Goal: Task Accomplishment & Management: Use online tool/utility

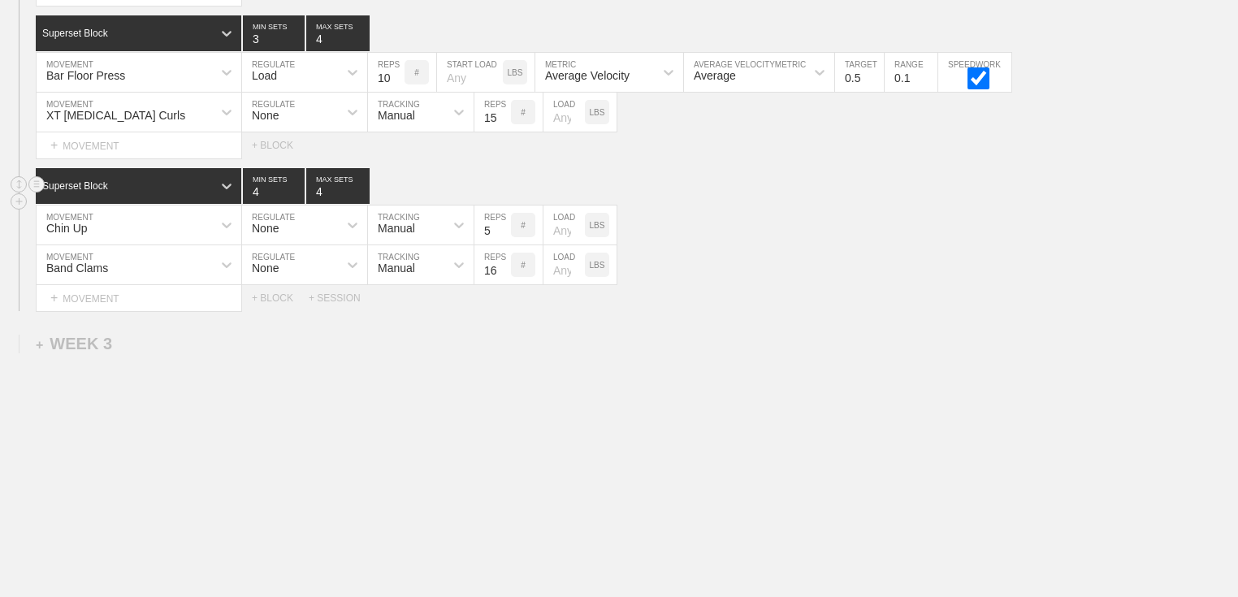
scroll to position [2595, 0]
click at [808, 183] on div "Superset Block 4 MIN SETS 4 MAX SETS" at bounding box center [637, 186] width 1202 height 36
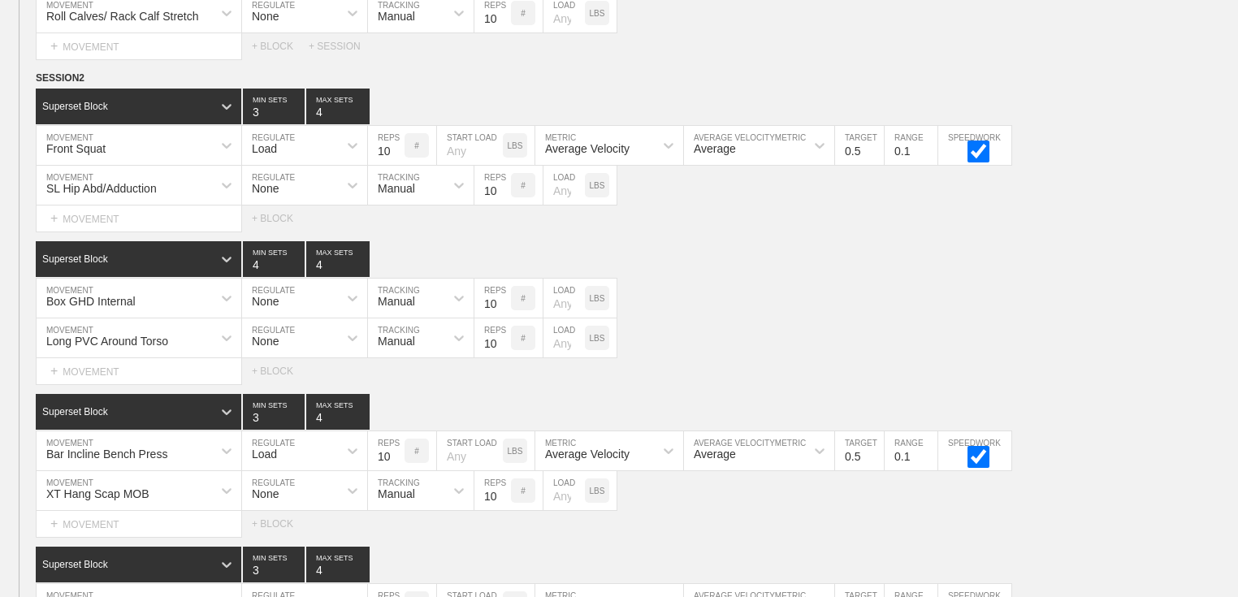
scroll to position [0, 0]
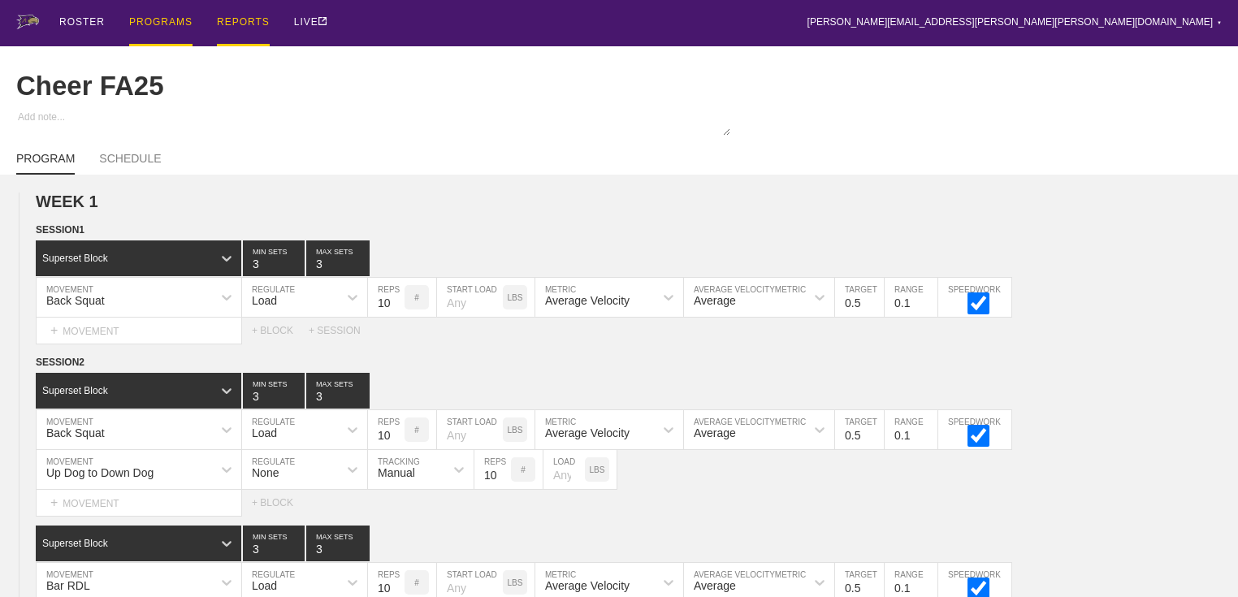
click at [175, 27] on div "PROGRAMS" at bounding box center [160, 23] width 63 height 46
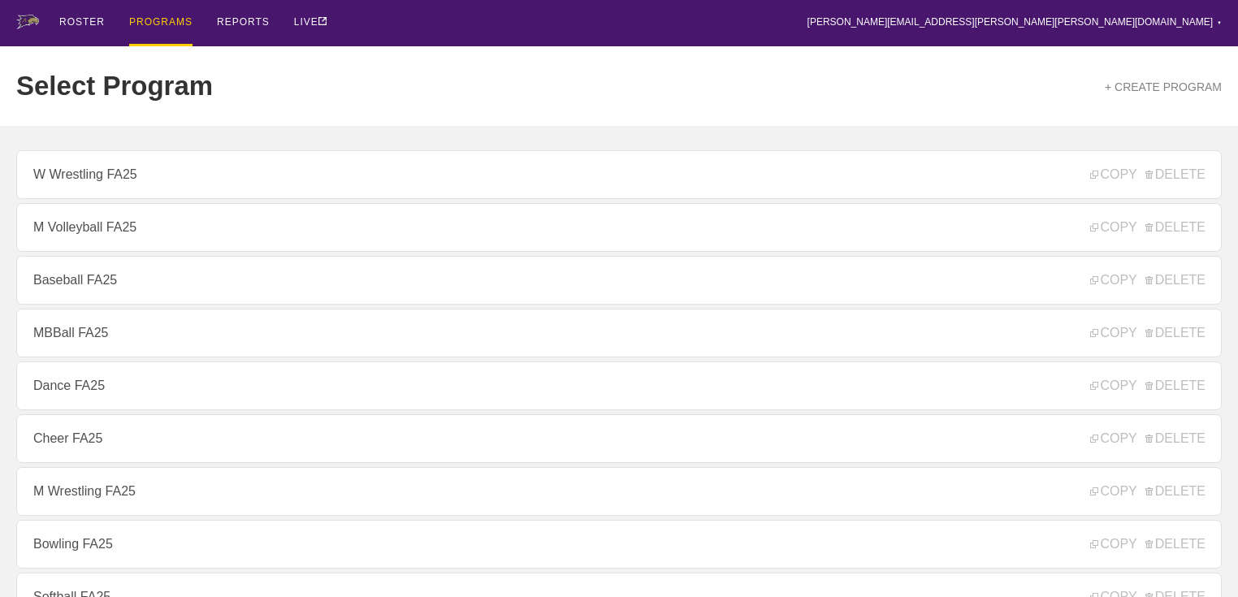
click at [168, 18] on div "PROGRAMS" at bounding box center [160, 23] width 63 height 46
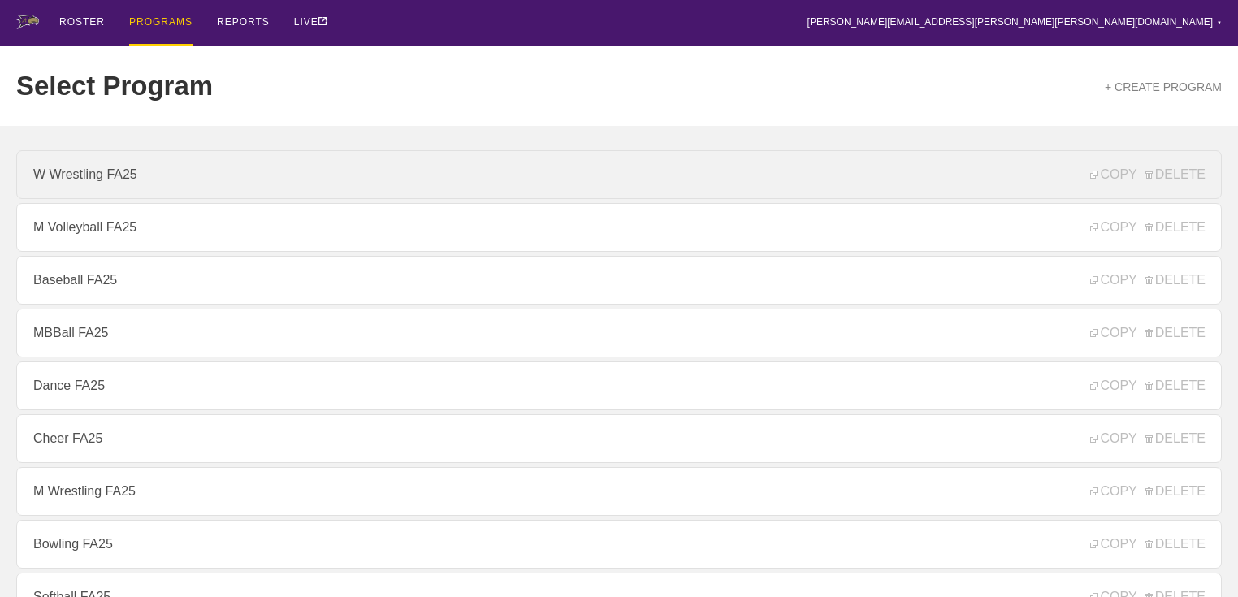
click at [178, 160] on link "W Wrestling FA25" at bounding box center [618, 174] width 1205 height 49
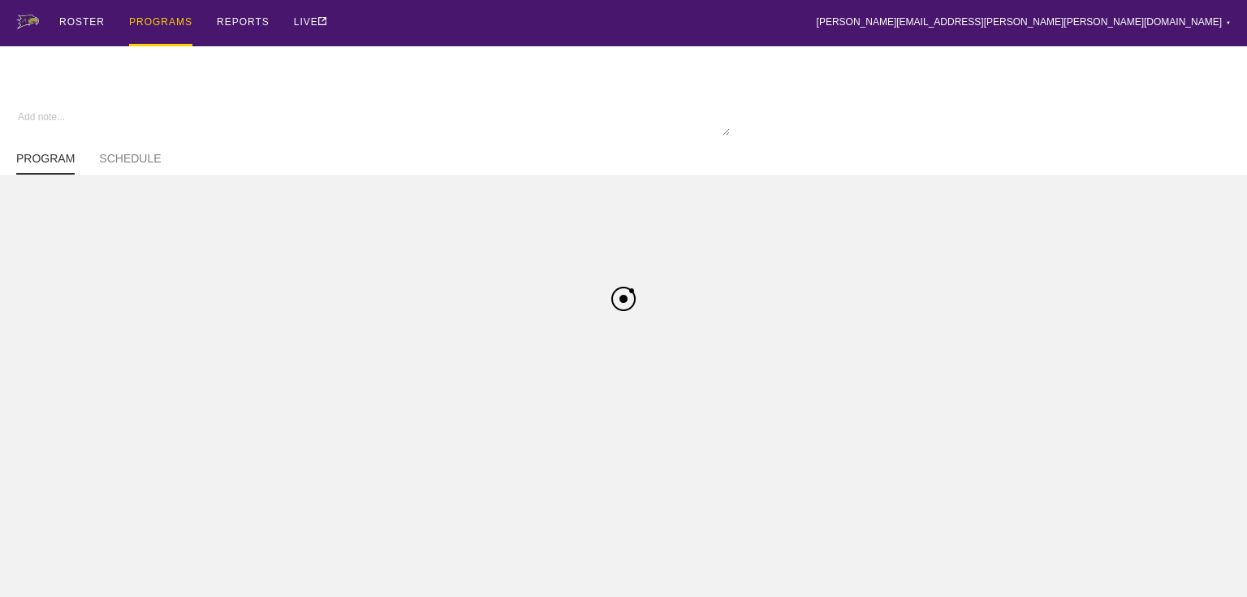
type textarea "x"
type input "W Wrestling FA25"
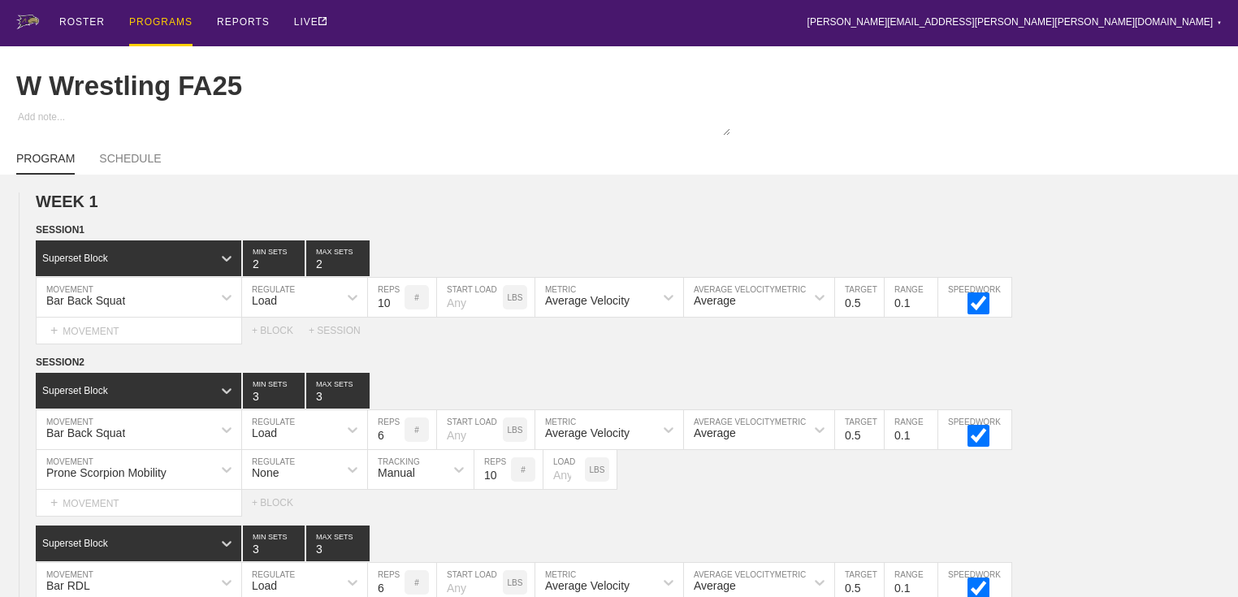
click at [781, 133] on div at bounding box center [619, 124] width 1238 height 29
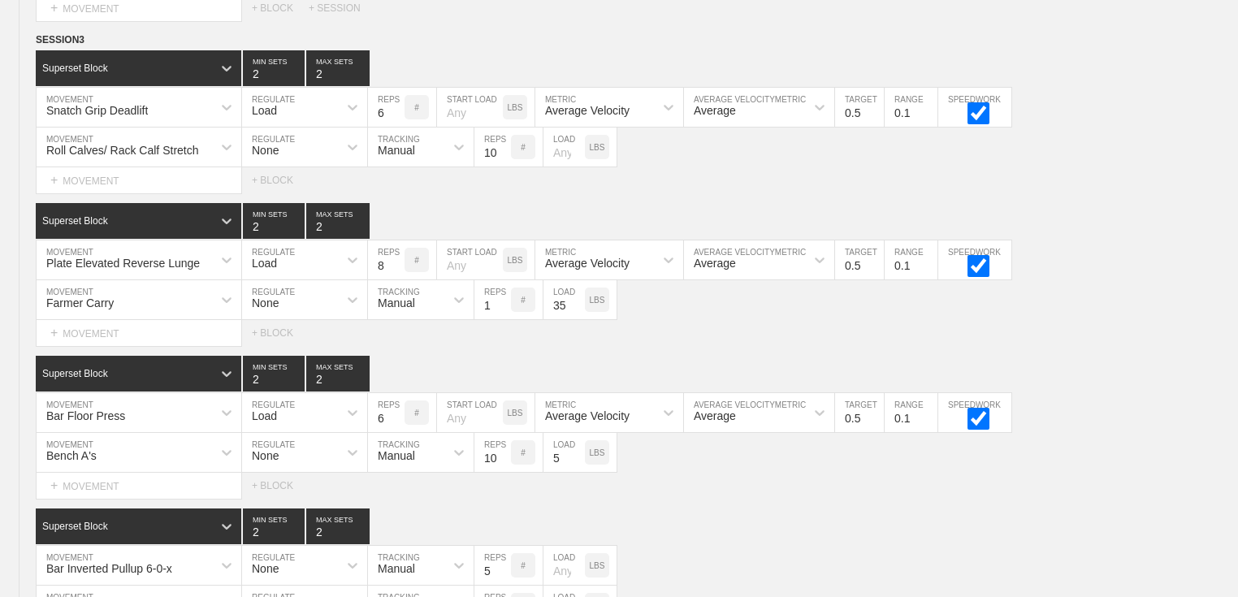
scroll to position [2231, 0]
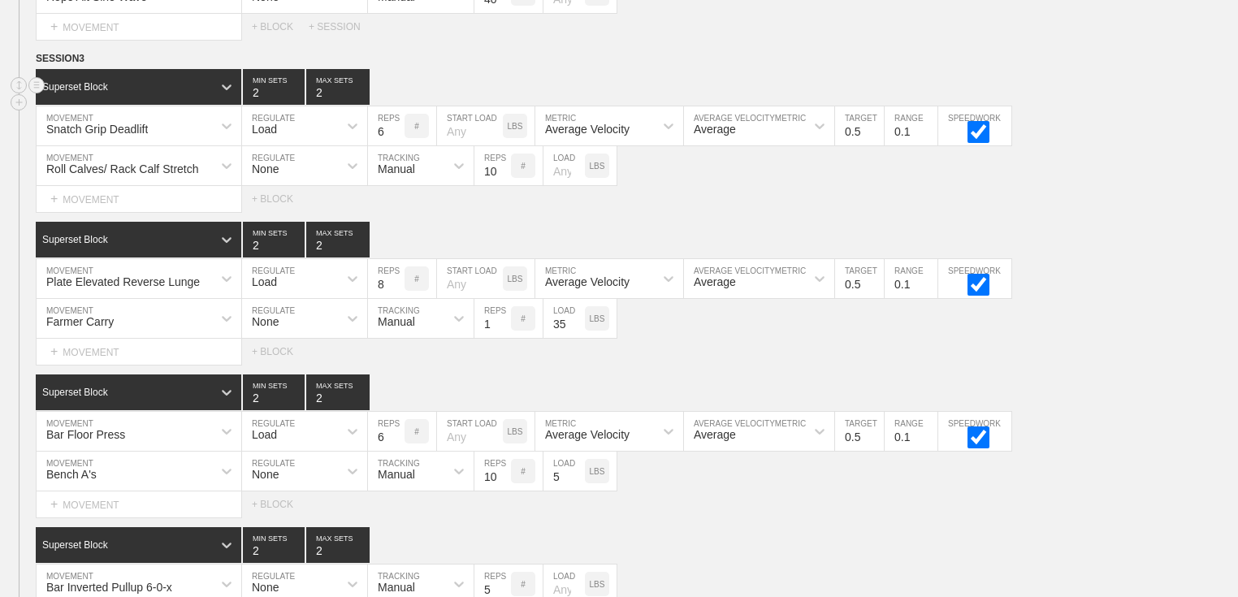
click at [319, 101] on input "2" at bounding box center [337, 87] width 63 height 36
type input "3"
click at [257, 97] on input "2" at bounding box center [274, 87] width 62 height 36
type input "3"
click at [249, 252] on input "2" at bounding box center [274, 240] width 62 height 36
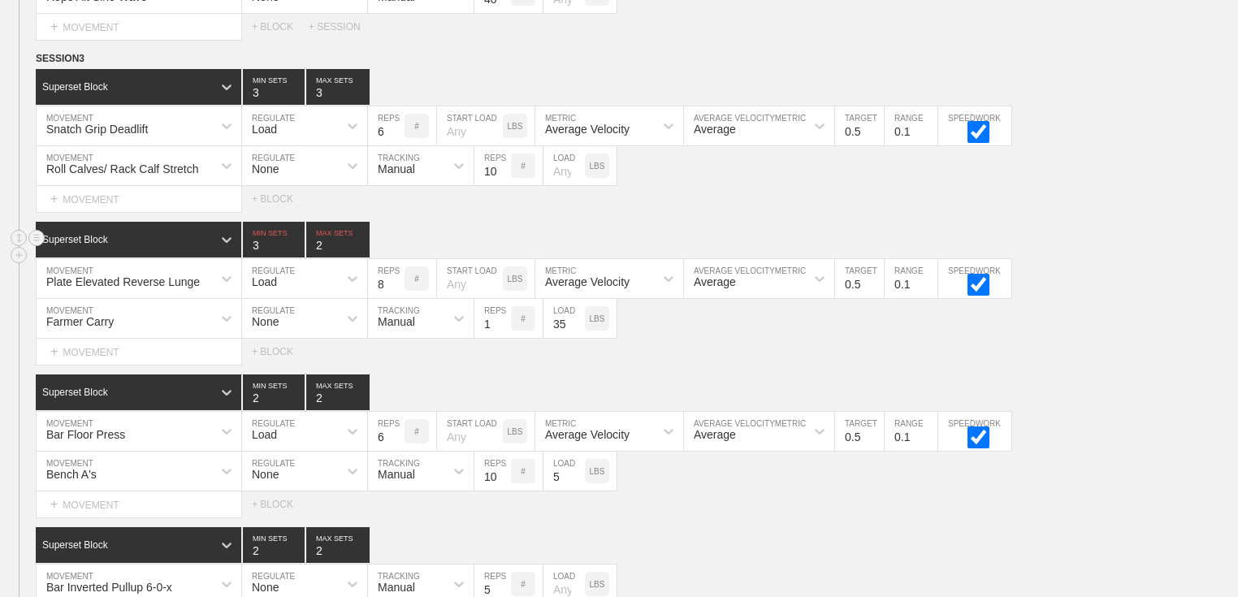
type input "3"
click at [319, 250] on input "2" at bounding box center [337, 240] width 63 height 36
type input "3"
click at [402, 246] on div "Superset Block 3 MIN SETS 3 MAX SETS" at bounding box center [637, 240] width 1202 height 36
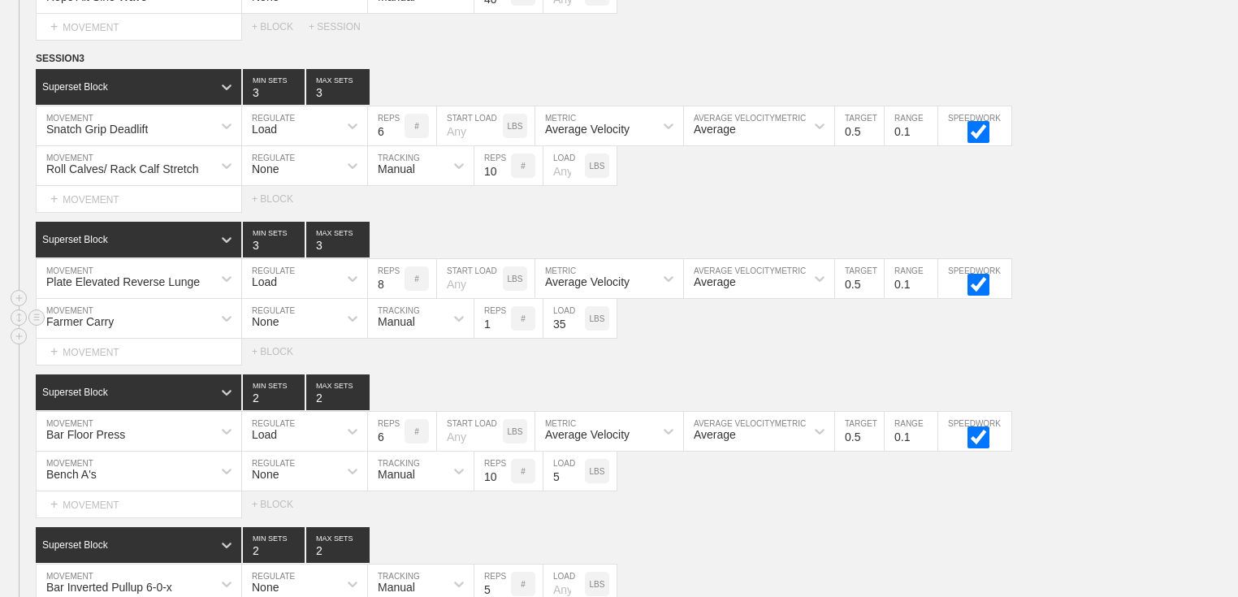
click at [643, 339] on div "Farmer Carry MOVEMENT None REGULATE Manual TRACKING 1 REPS # 35 LOAD LBS" at bounding box center [619, 319] width 1238 height 40
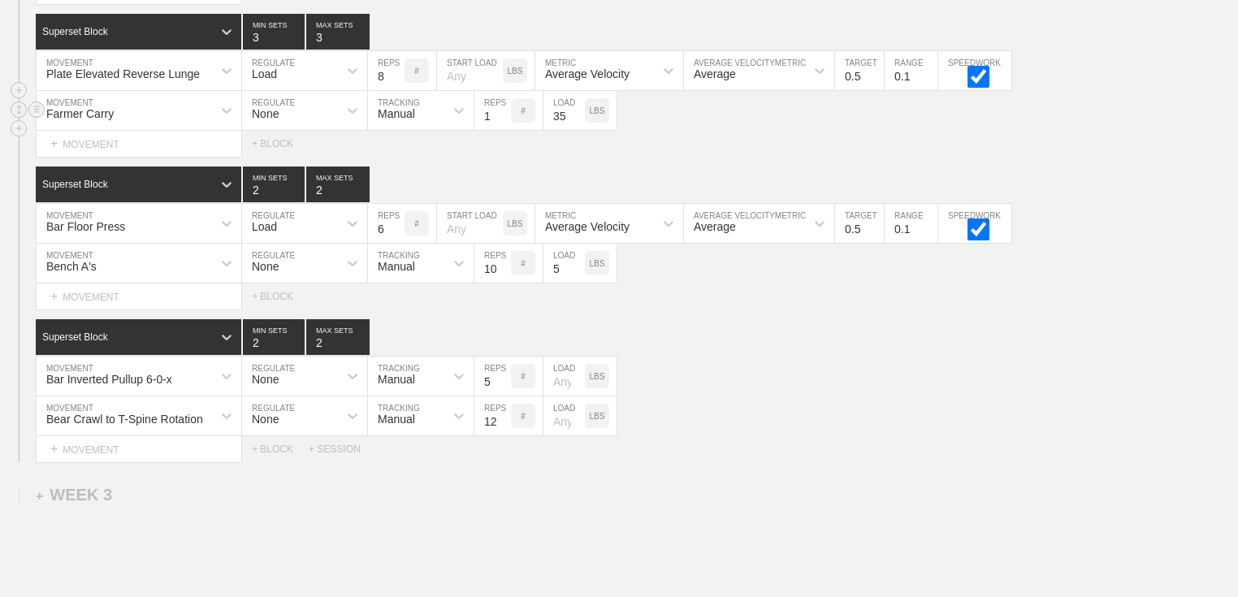
scroll to position [2465, 0]
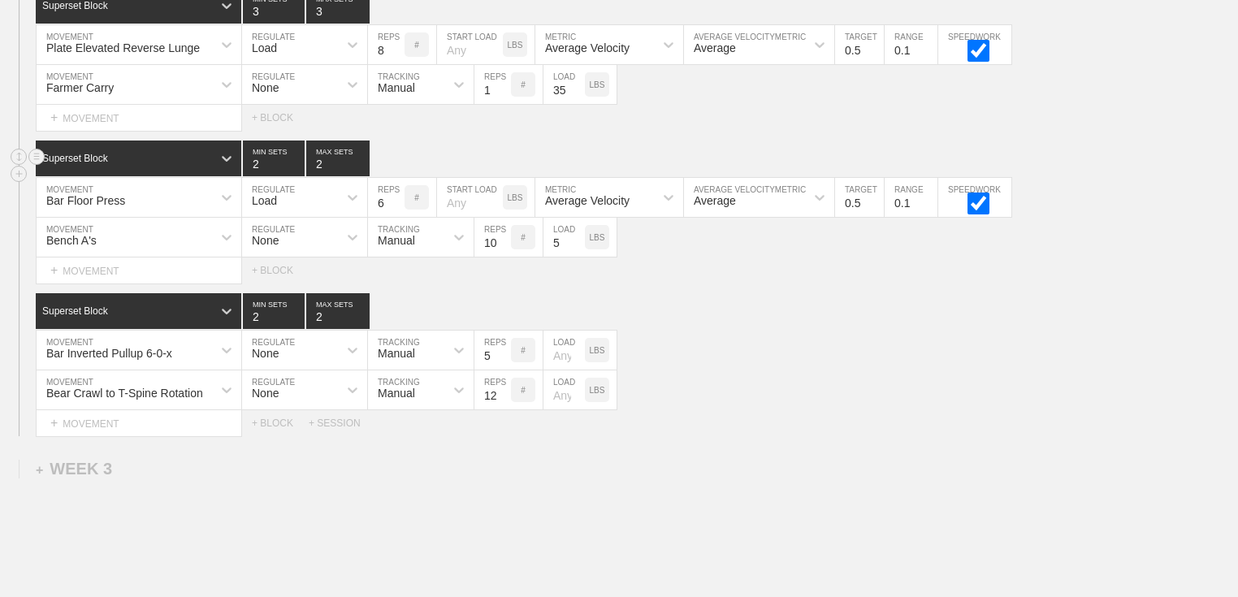
click at [309, 168] on input "2" at bounding box center [337, 159] width 63 height 36
type input "3"
click at [257, 176] on input "2" at bounding box center [274, 159] width 62 height 36
type input "3"
click at [259, 312] on input "2" at bounding box center [274, 311] width 62 height 36
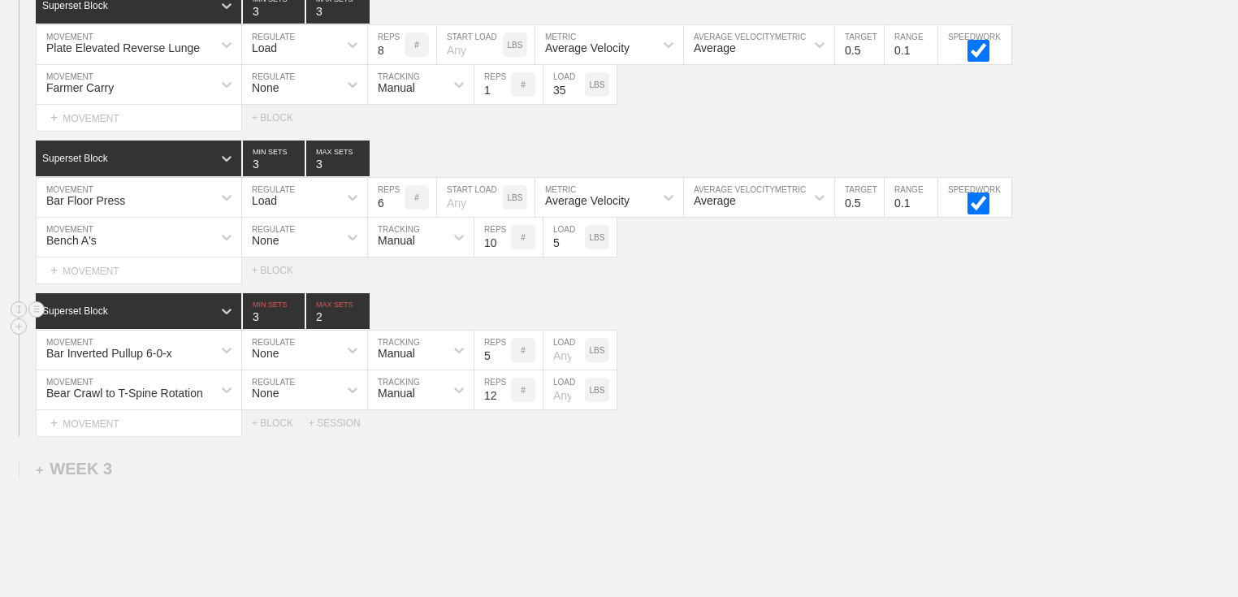
type input "3"
click at [326, 322] on input "2" at bounding box center [337, 311] width 63 height 36
type input "3"
click at [698, 302] on div "Superset Block 3 MIN SETS 3 MAX SETS" at bounding box center [637, 311] width 1202 height 36
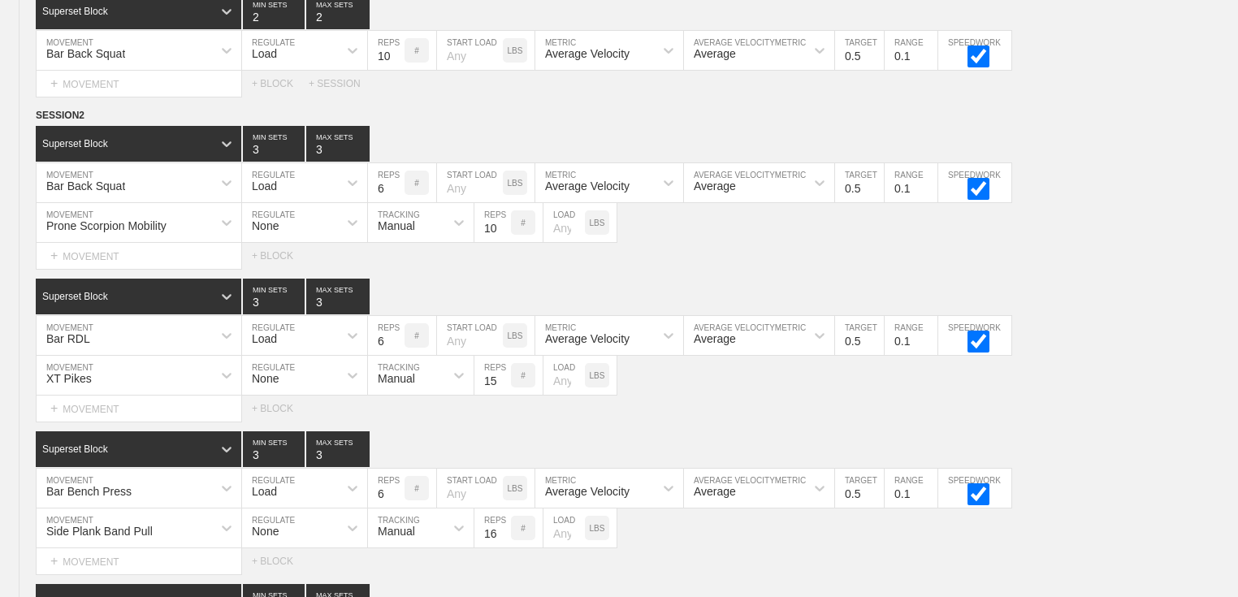
scroll to position [0, 0]
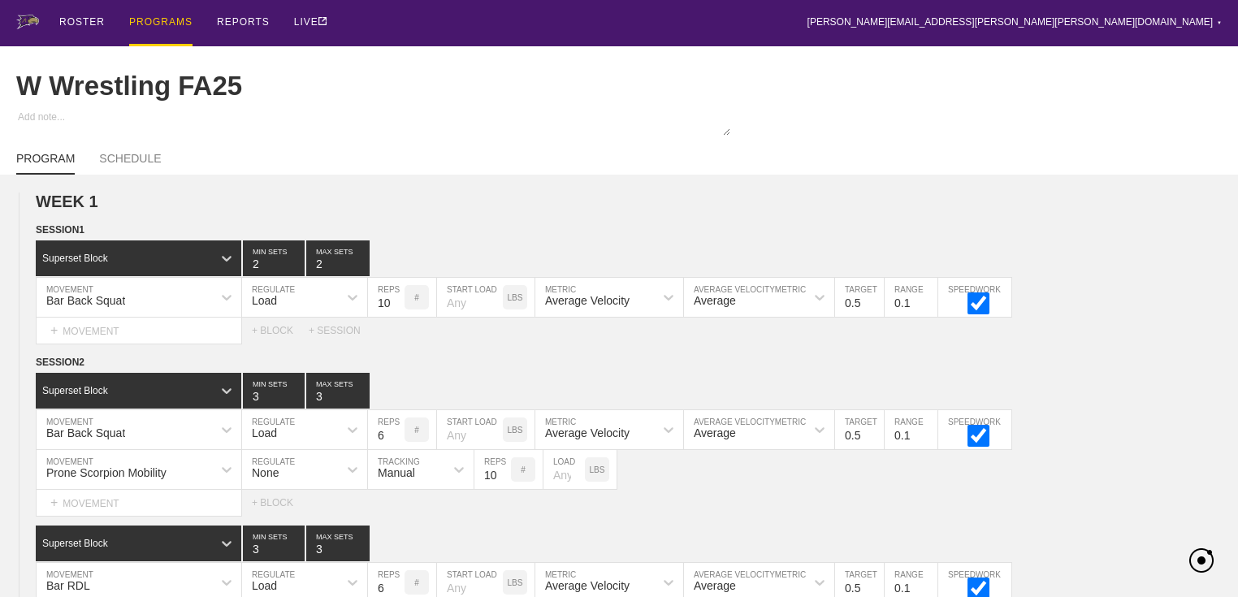
click at [161, 22] on div "PROGRAMS" at bounding box center [160, 23] width 63 height 46
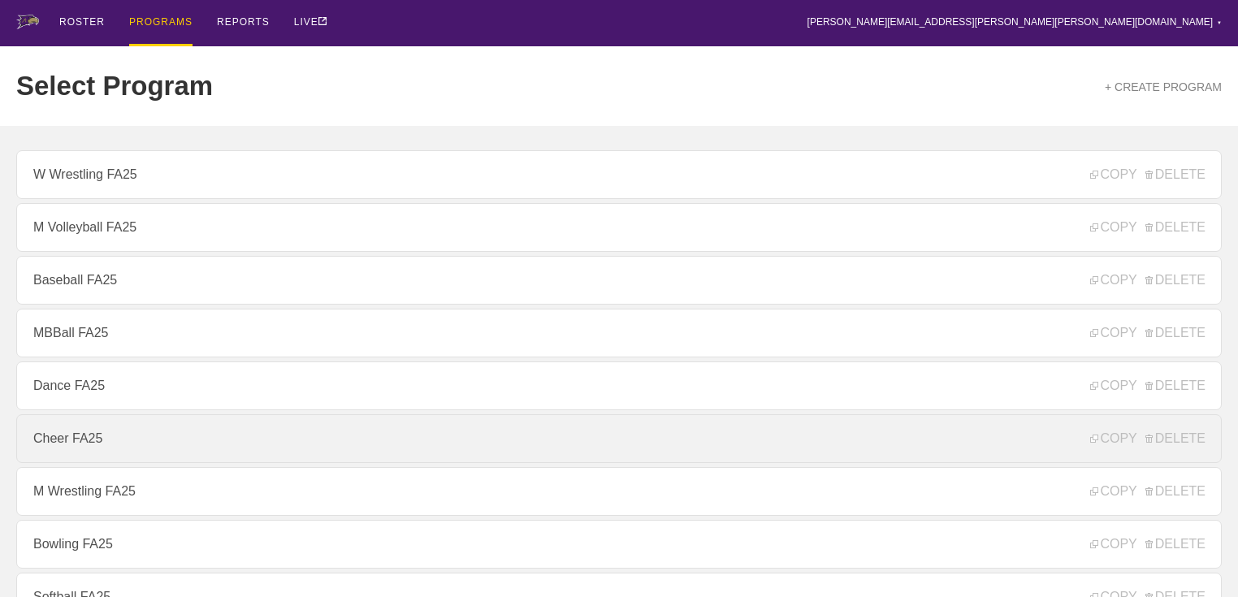
click at [93, 439] on link "Cheer FA25" at bounding box center [618, 438] width 1205 height 49
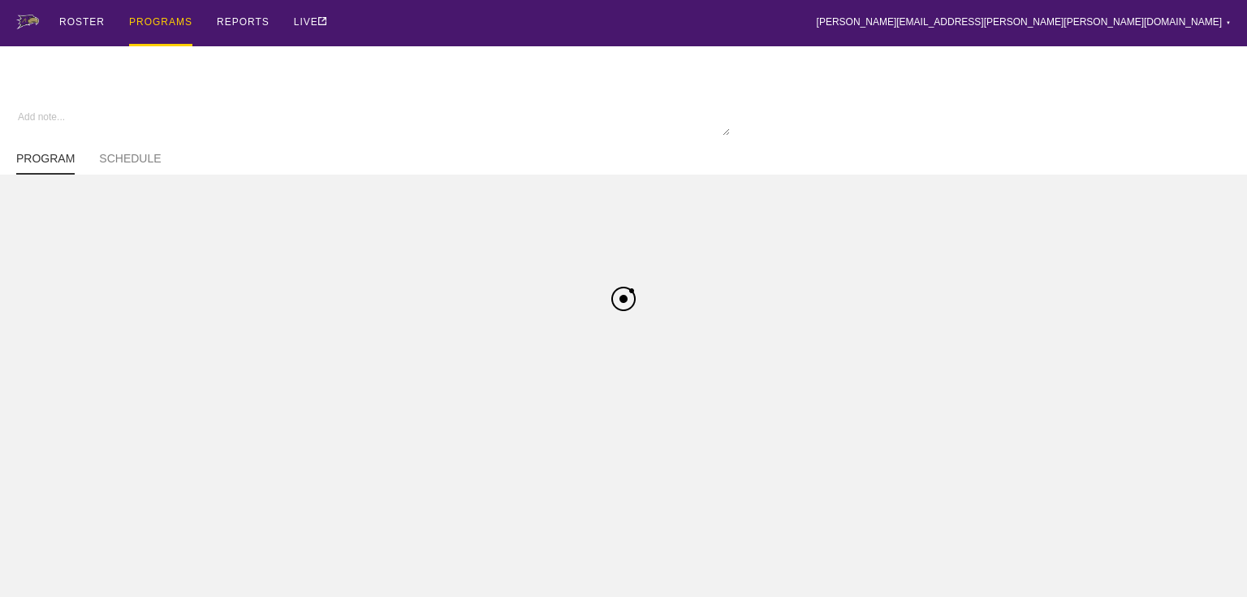
type textarea "x"
type input "Cheer FA25"
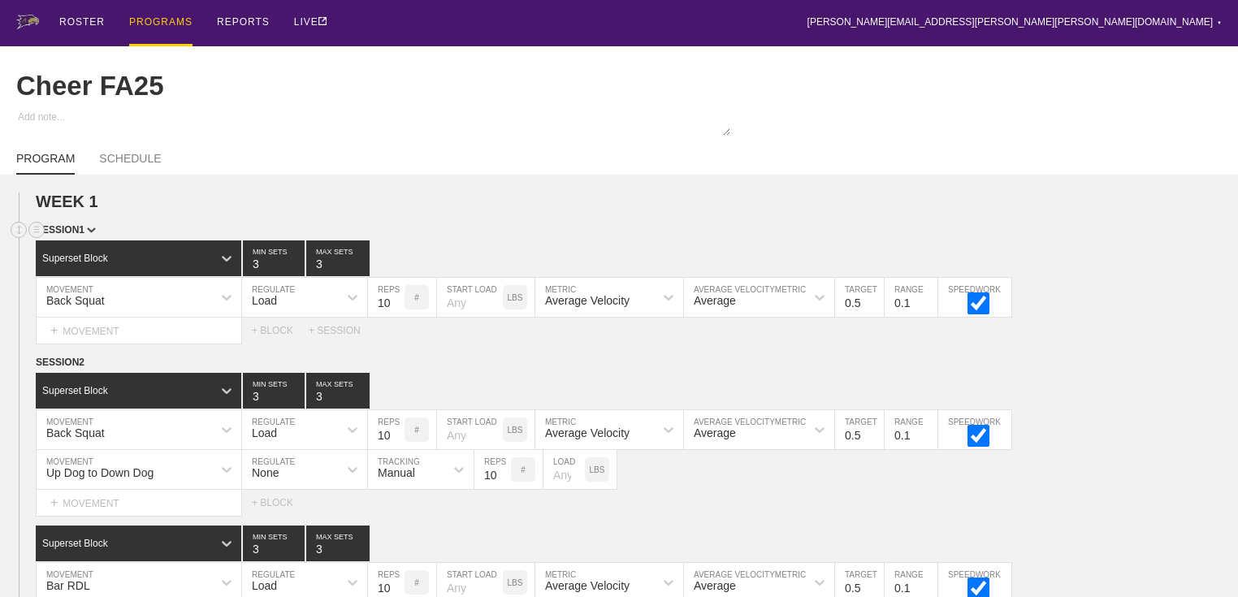
click at [524, 240] on div "SESSION 1" at bounding box center [637, 231] width 1202 height 19
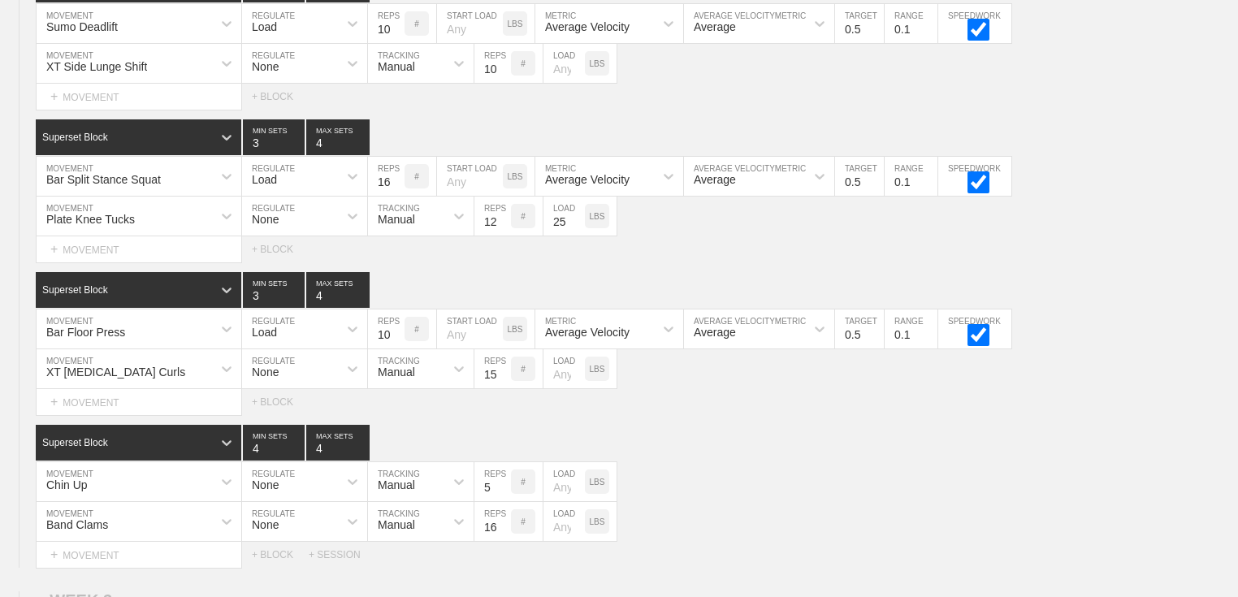
scroll to position [2335, 0]
